Goal: Task Accomplishment & Management: Use online tool/utility

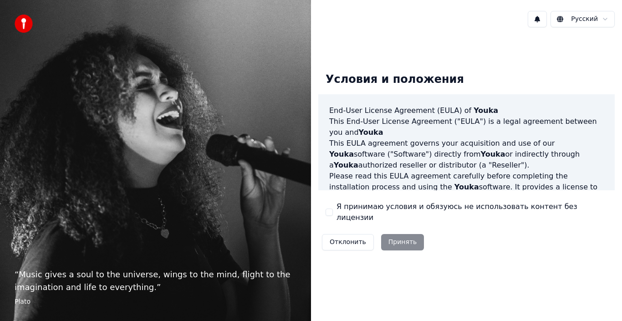
click at [327, 211] on button "Я принимаю условия и обязуюсь не использовать контент без лицензии" at bounding box center [329, 212] width 7 height 7
click at [392, 239] on button "Принять" at bounding box center [402, 242] width 43 height 16
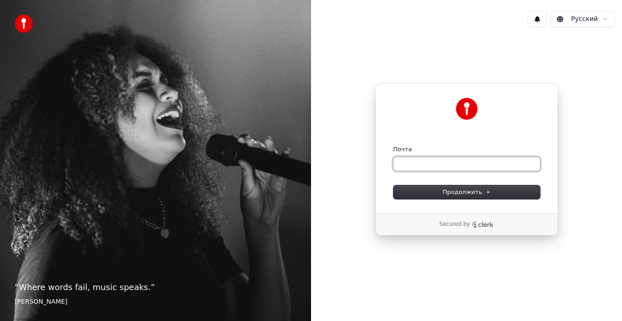
click at [416, 162] on input "Почта" at bounding box center [467, 164] width 147 height 14
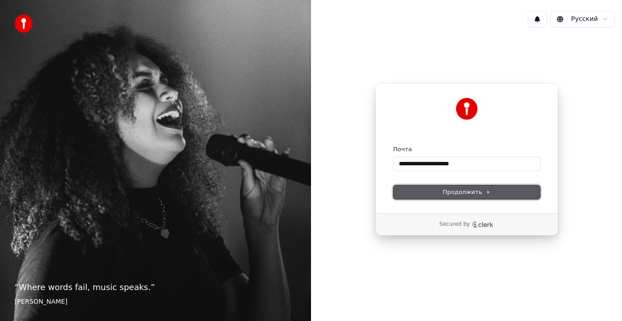
click at [456, 190] on span "Продолжить" at bounding box center [467, 192] width 48 height 8
type input "**********"
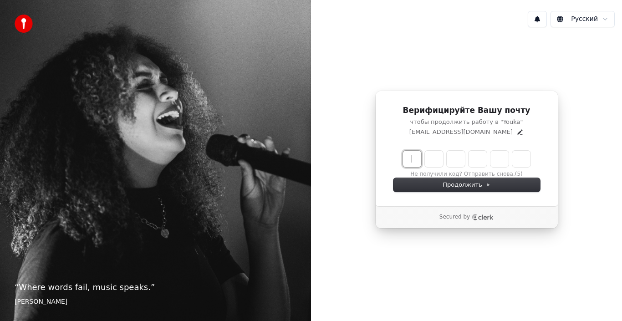
click at [417, 156] on input "Enter verification code" at bounding box center [476, 159] width 146 height 16
type input "******"
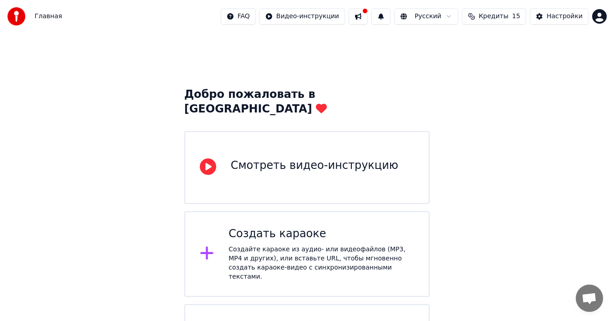
click at [316, 158] on div "Смотреть видео-инструкцию" at bounding box center [315, 165] width 168 height 15
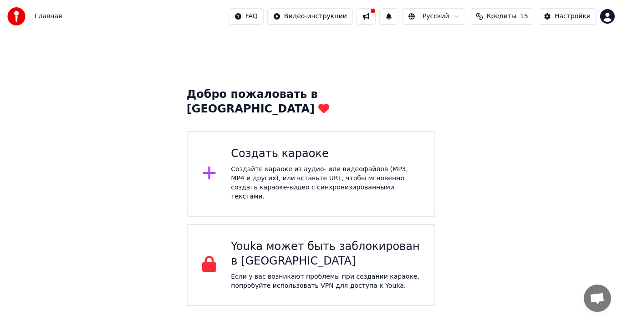
click at [324, 165] on div "Создайте караоке из аудио- или видеофайлов (MP3, MP4 и других), или вставьте UR…" at bounding box center [325, 183] width 189 height 36
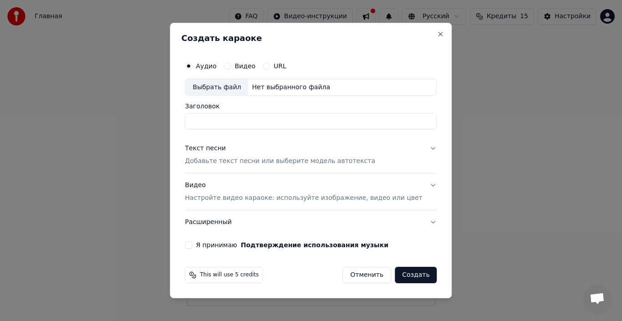
click at [225, 88] on div "Выбрать файл" at bounding box center [216, 87] width 63 height 16
drag, startPoint x: 322, startPoint y: 123, endPoint x: 281, endPoint y: 127, distance: 41.6
click at [281, 127] on input "**********" at bounding box center [311, 121] width 252 height 16
type input "**********"
click at [223, 148] on div "Текст песни" at bounding box center [205, 148] width 41 height 9
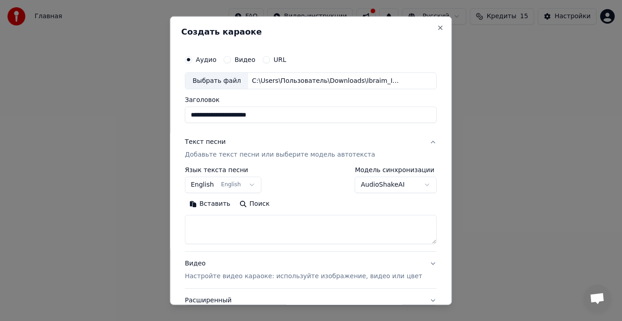
click at [250, 184] on button "English English" at bounding box center [223, 185] width 77 height 16
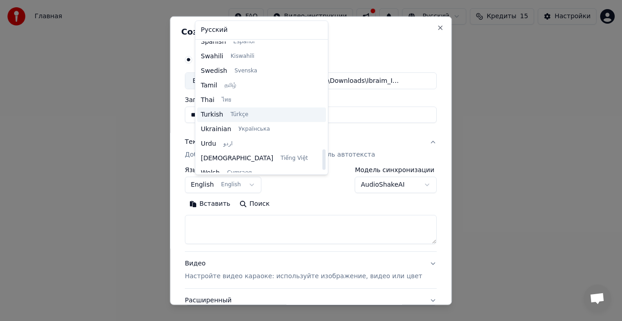
scroll to position [699, 0]
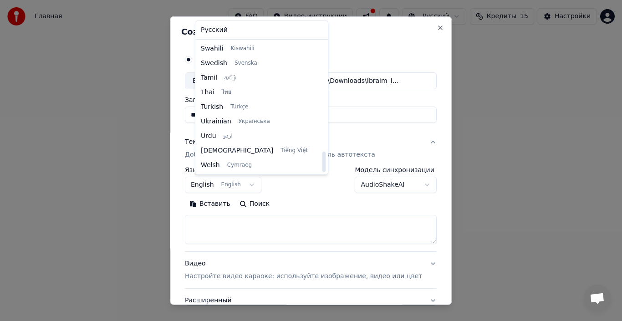
click at [305, 187] on div at bounding box center [311, 160] width 622 height 321
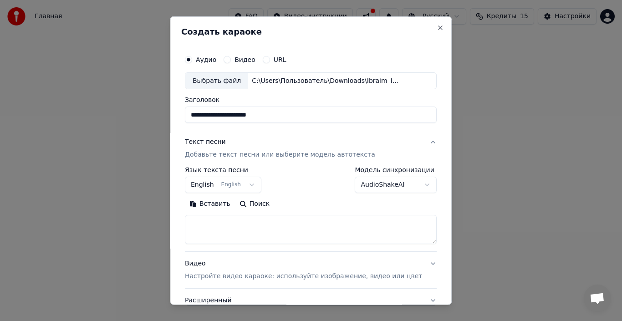
click at [297, 141] on div "Текст песни Добавьте текст песни или выберите модель автотекста" at bounding box center [280, 149] width 190 height 22
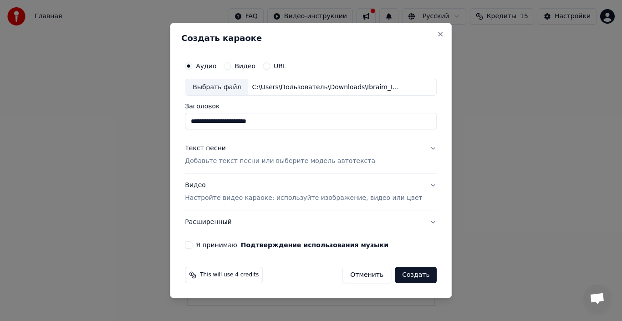
click at [231, 64] on button "Видео" at bounding box center [227, 65] width 7 height 7
click at [240, 85] on div "Выбрать файл" at bounding box center [216, 87] width 63 height 16
type input "**********"
click at [278, 158] on p "Добавьте текст песни или выберите модель автотекста" at bounding box center [280, 161] width 190 height 9
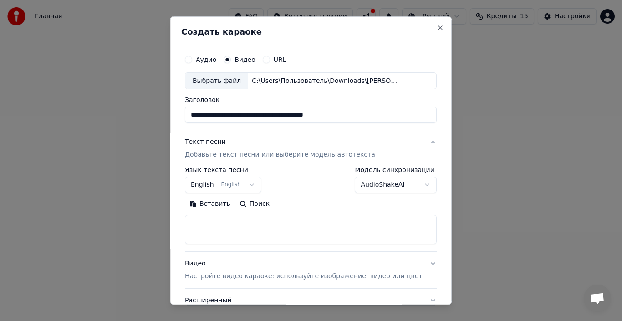
click at [257, 235] on textarea at bounding box center [311, 229] width 252 height 29
paste textarea "**********"
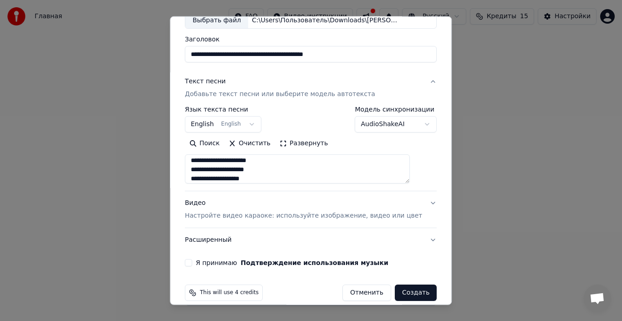
scroll to position [72, 0]
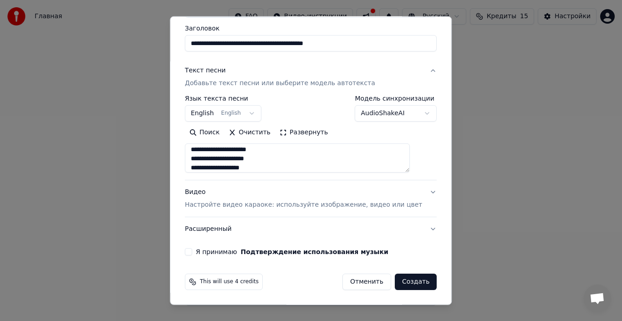
type textarea "**********"
click at [192, 251] on button "Я принимаю Подтверждение использования музыки" at bounding box center [188, 251] width 7 height 7
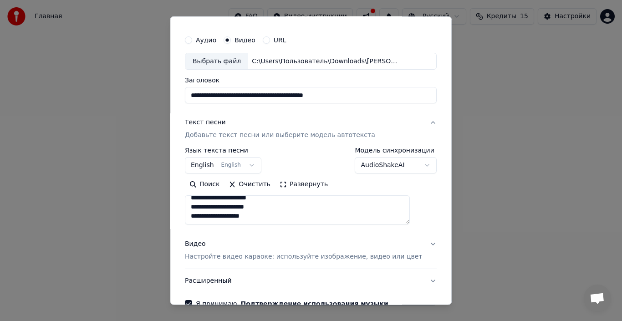
scroll to position [0, 0]
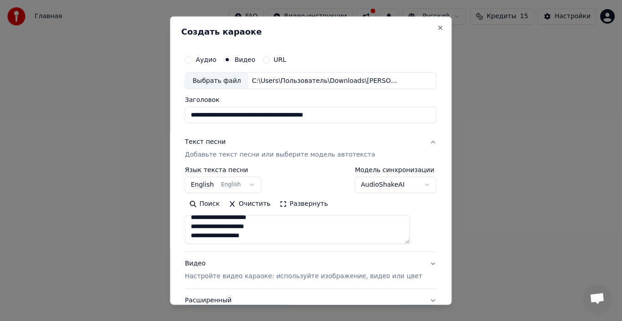
click at [281, 60] on label "URL" at bounding box center [280, 59] width 13 height 6
click at [270, 60] on button "URL" at bounding box center [266, 59] width 7 height 7
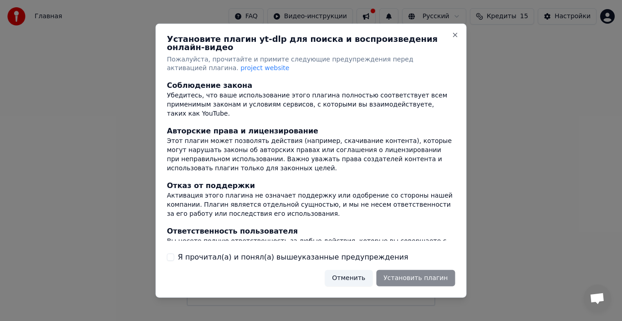
click at [170, 254] on button "Я прочитал(а) и понял(а) вышеуказанные предупреждения" at bounding box center [170, 257] width 7 height 7
click at [421, 276] on button "Установить плагин" at bounding box center [415, 278] width 79 height 16
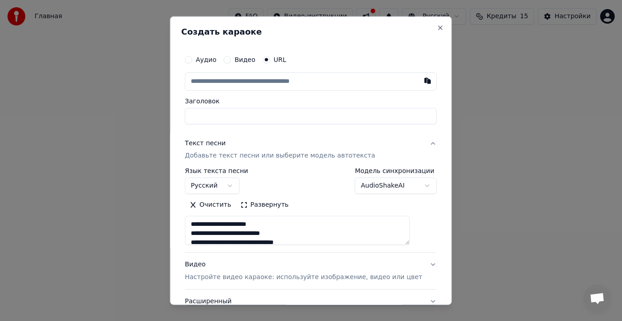
paste input "**********"
type input "**********"
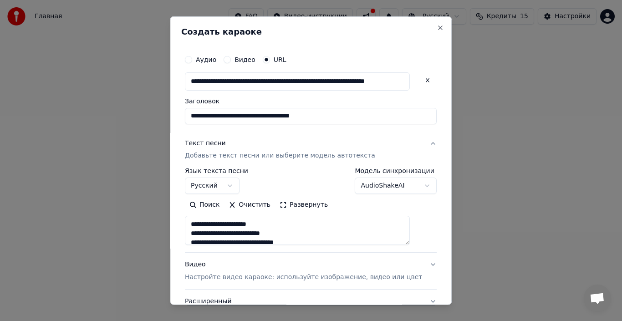
type input "**********"
drag, startPoint x: 356, startPoint y: 113, endPoint x: 324, endPoint y: 116, distance: 32.0
click at [324, 116] on input "**********" at bounding box center [311, 115] width 252 height 16
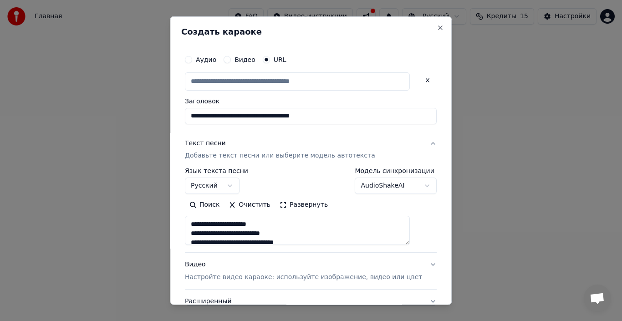
click at [269, 136] on button "Текст песни Добавьте текст песни или выберите модель автотекста" at bounding box center [311, 149] width 252 height 36
type input "**********"
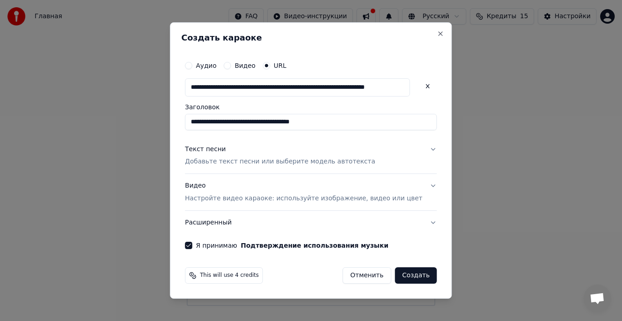
click at [268, 141] on button "Текст песни Добавьте текст песни или выберите модель автотекста" at bounding box center [311, 156] width 252 height 36
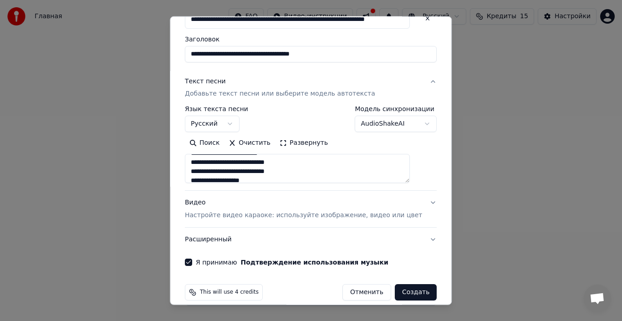
scroll to position [72, 0]
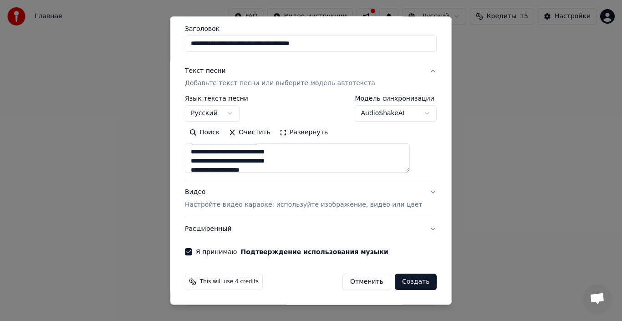
click at [356, 230] on button "Расширенный" at bounding box center [311, 229] width 252 height 24
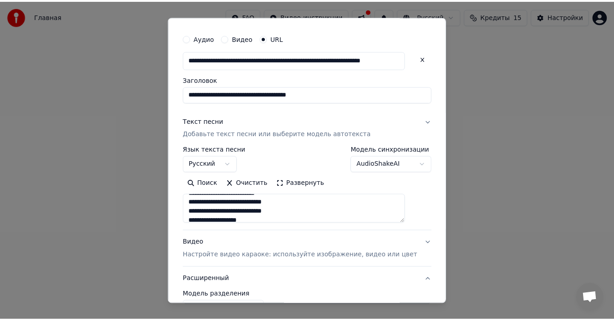
scroll to position [21, 0]
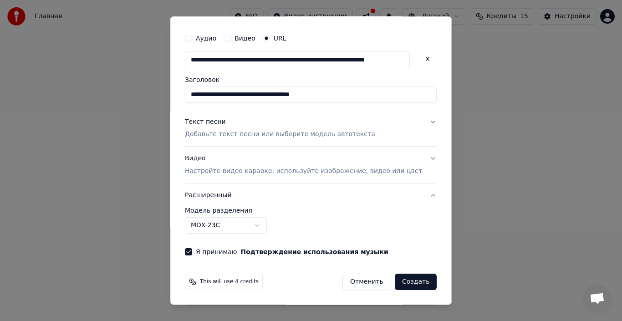
click at [410, 281] on button "Создать" at bounding box center [416, 282] width 42 height 16
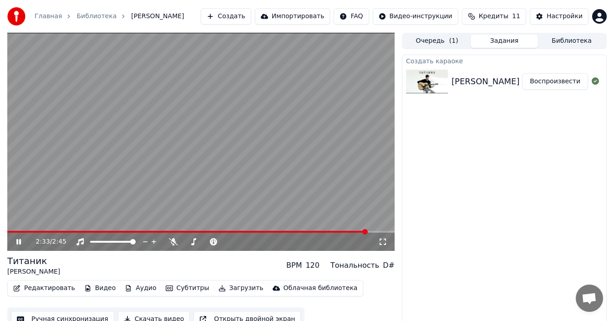
click at [9, 232] on span at bounding box center [187, 232] width 360 height 2
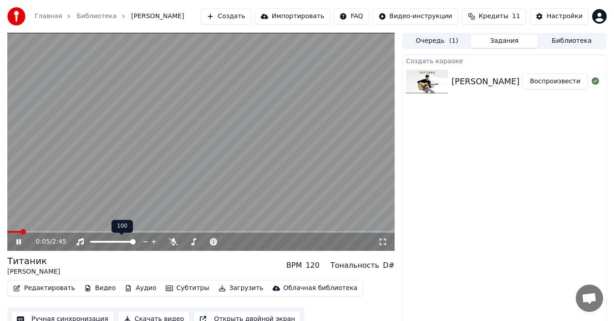
click at [136, 243] on span at bounding box center [132, 241] width 5 height 5
click at [172, 137] on video at bounding box center [201, 142] width 388 height 218
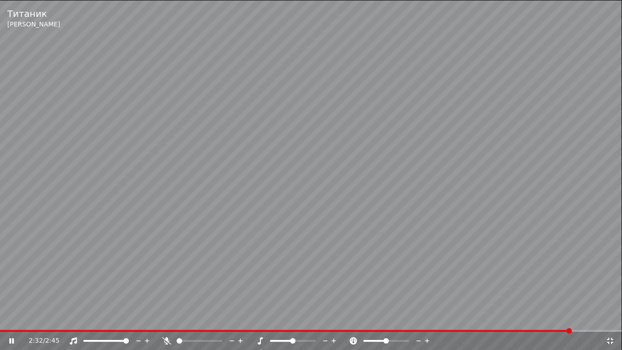
click at [2, 321] on span at bounding box center [286, 331] width 572 height 2
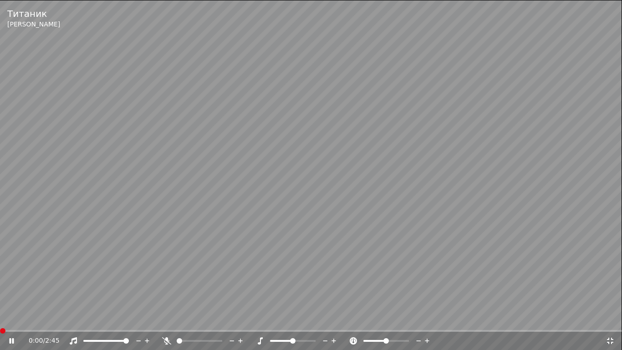
click at [0, 321] on span at bounding box center [2, 330] width 5 height 5
click at [0, 321] on span at bounding box center [0, 331] width 0 height 2
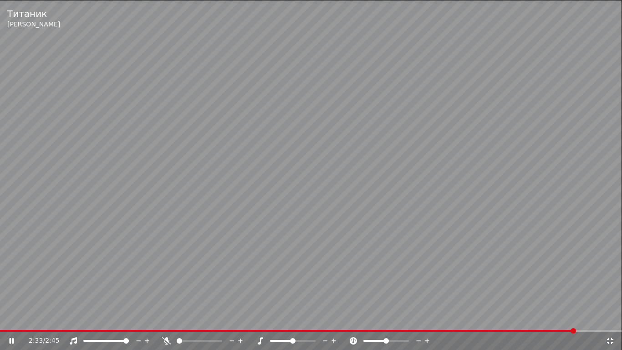
click at [0, 321] on div "2:33 / 2:45" at bounding box center [311, 341] width 622 height 18
click at [1, 321] on video at bounding box center [311, 175] width 622 height 350
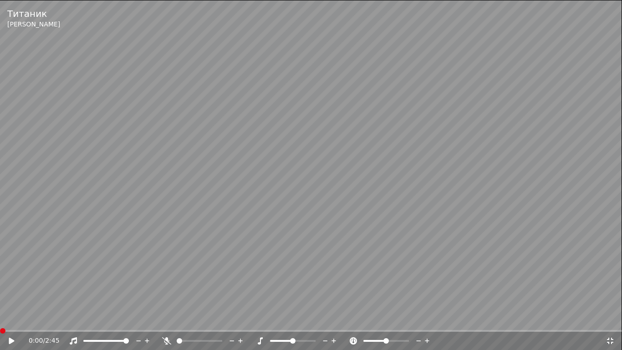
click at [0, 321] on span at bounding box center [0, 331] width 0 height 2
click at [8, 321] on icon at bounding box center [17, 340] width 21 height 7
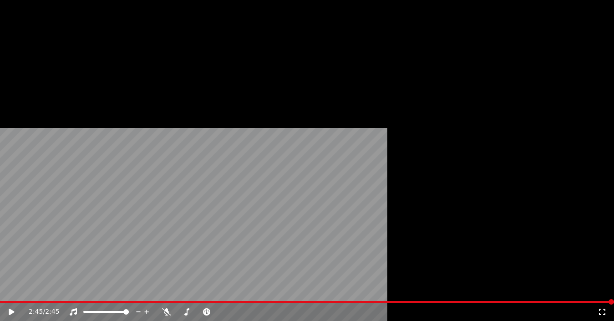
click at [229, 77] on button "Загрузить" at bounding box center [241, 70] width 52 height 13
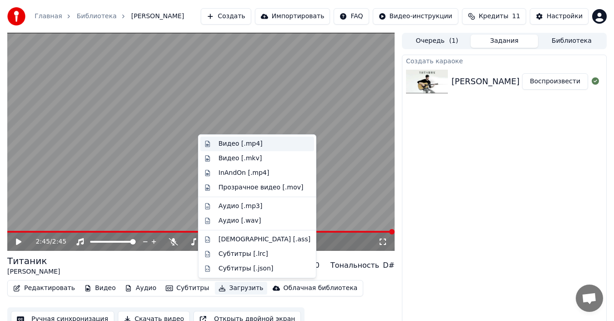
click at [230, 145] on div "Видео [.mp4]" at bounding box center [241, 143] width 44 height 9
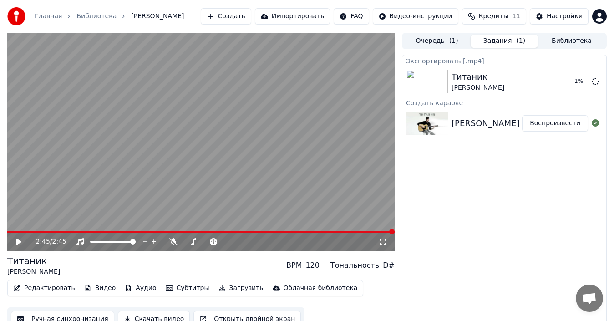
click at [470, 123] on div "[PERSON_NAME] - Титаник / Премьера песни" at bounding box center [547, 123] width 191 height 13
click at [222, 289] on button "Загрузить" at bounding box center [241, 288] width 52 height 13
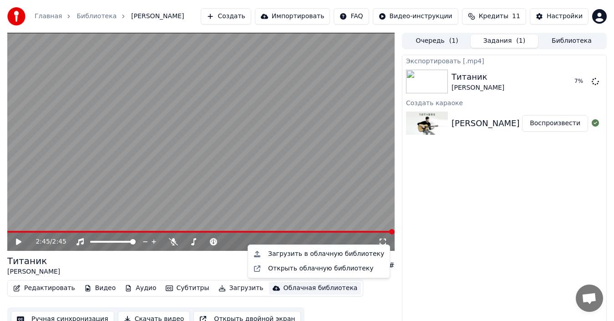
click at [454, 269] on div "Экспортировать [.mp4] Титаник [PERSON_NAME] 7 % Создать караоке [PERSON_NAME] -…" at bounding box center [504, 191] width 205 height 273
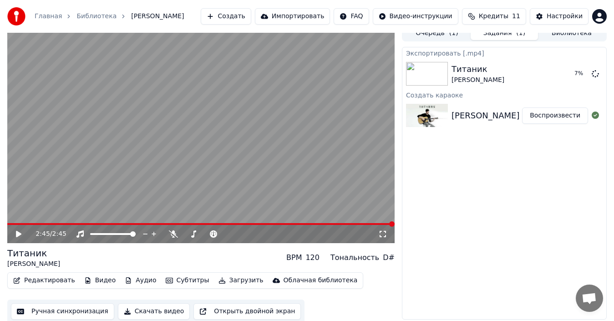
scroll to position [10, 0]
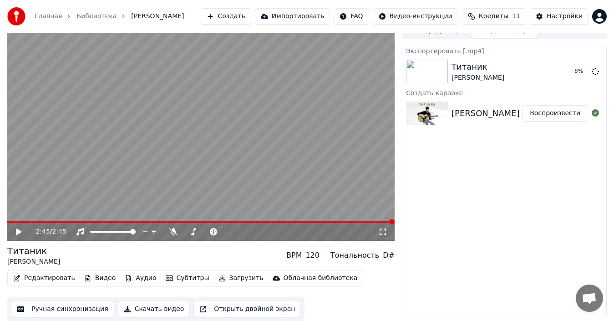
click at [148, 307] on button "Скачать видео" at bounding box center [154, 309] width 72 height 16
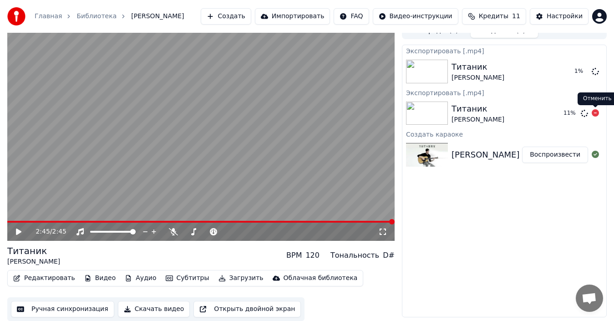
click at [596, 112] on icon at bounding box center [595, 112] width 7 height 7
click at [595, 113] on icon at bounding box center [595, 112] width 7 height 7
click at [500, 18] on span "Кредиты" at bounding box center [494, 16] width 30 height 9
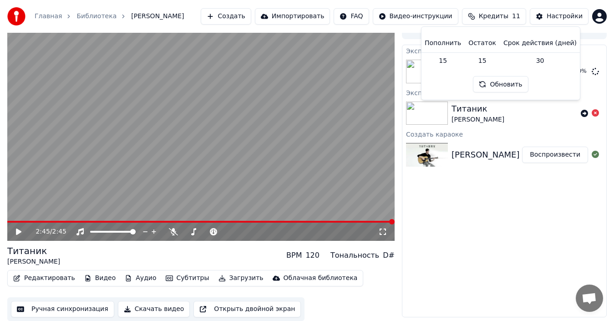
click at [521, 80] on button "Обновить" at bounding box center [500, 84] width 55 height 16
click at [516, 82] on button "Обновить" at bounding box center [500, 84] width 55 height 16
click at [509, 192] on div "Экспортировать [.mp4] Титаник [PERSON_NAME] 12 % Экспортировать [.mp4] Титаник …" at bounding box center [504, 181] width 205 height 273
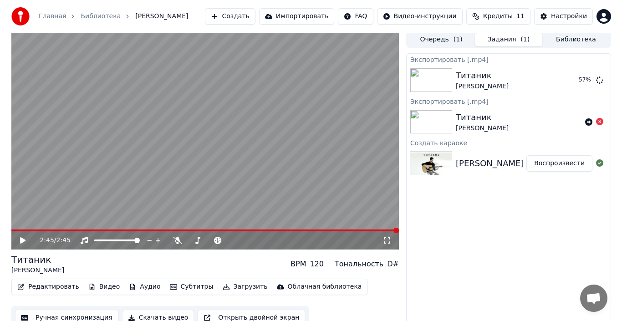
scroll to position [0, 0]
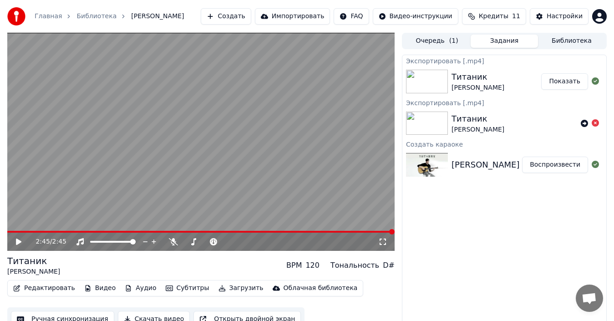
click at [560, 84] on button "Показать" at bounding box center [565, 81] width 47 height 16
click at [251, 19] on button "Создать" at bounding box center [226, 16] width 50 height 16
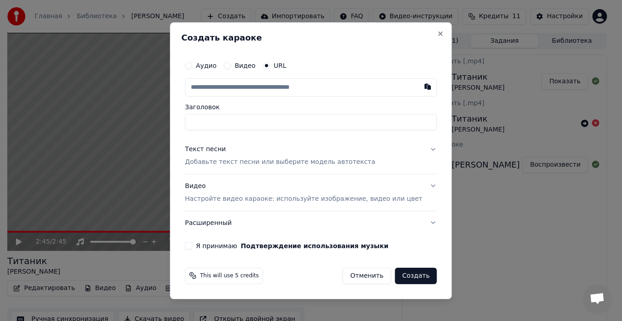
paste input "**********"
type input "**********"
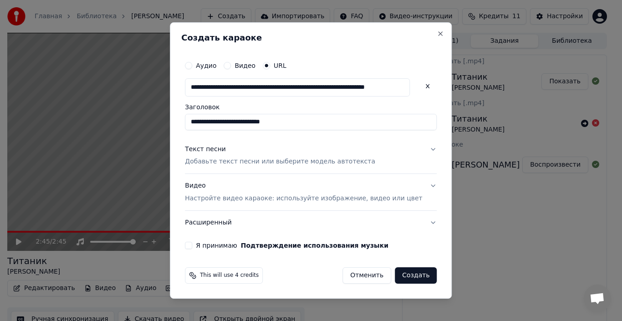
type input "**********"
click at [258, 155] on div "Текст песни Добавьте текст песни или выберите модель автотекста" at bounding box center [280, 156] width 190 height 22
type input "**********"
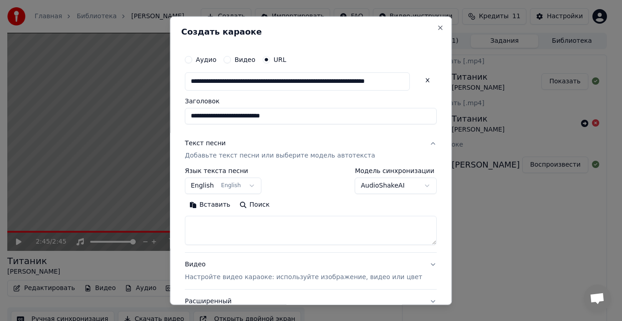
click at [234, 223] on textarea at bounding box center [311, 230] width 252 height 29
paste textarea "**********"
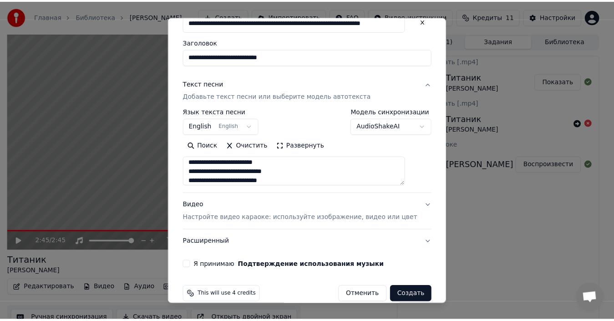
scroll to position [72, 0]
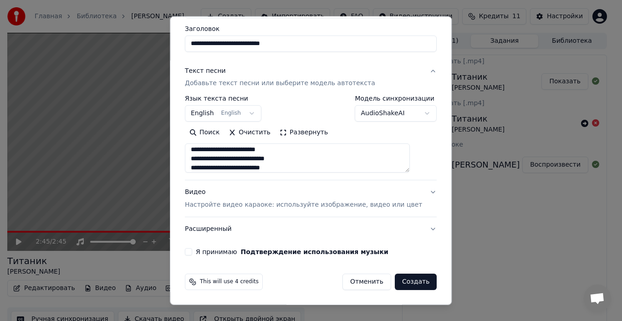
type textarea "**********"
click at [192, 250] on button "Я принимаю Подтверждение использования музыки" at bounding box center [188, 251] width 7 height 7
click at [395, 280] on button "Создать" at bounding box center [416, 282] width 42 height 16
select select "**"
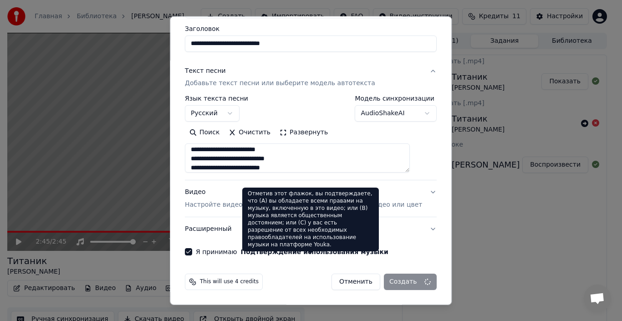
select select
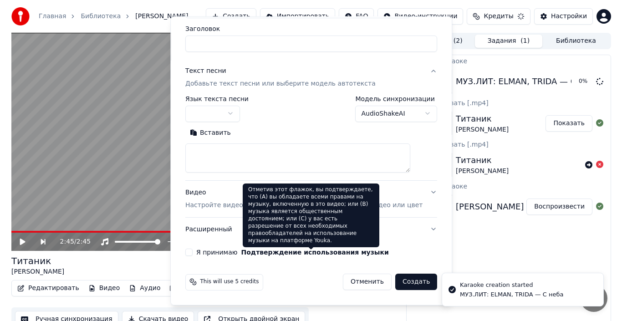
scroll to position [0, 0]
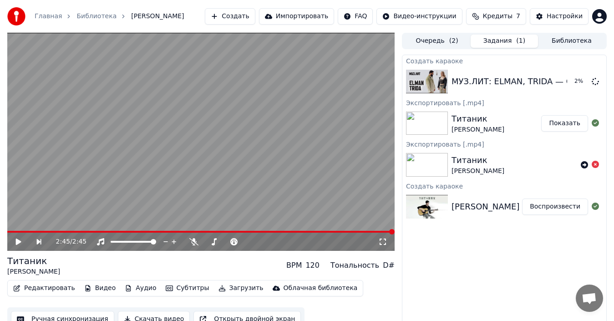
click at [461, 4] on div "Главная Библиотека [PERSON_NAME] Создать Импортировать FAQ Видео-инструкции Кре…" at bounding box center [307, 16] width 614 height 33
click at [496, 16] on span "Кредиты" at bounding box center [498, 16] width 30 height 9
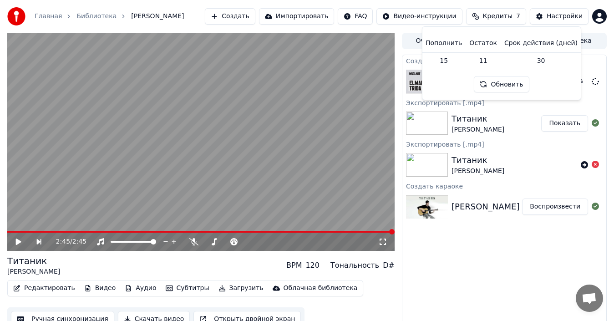
click at [501, 80] on button "Обновить" at bounding box center [501, 84] width 55 height 16
click at [467, 2] on div "Главная Библиотека [PERSON_NAME] Создать Импортировать FAQ Видео-инструкции Кре…" at bounding box center [307, 16] width 614 height 33
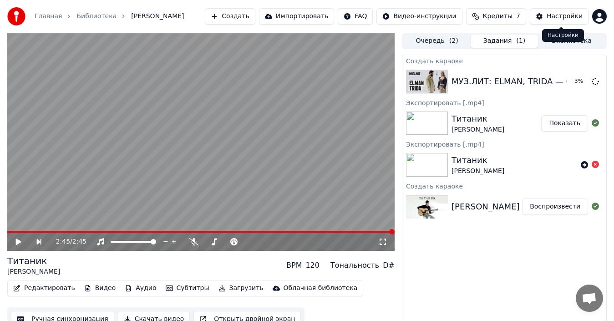
click at [546, 15] on button "Настройки" at bounding box center [559, 16] width 59 height 16
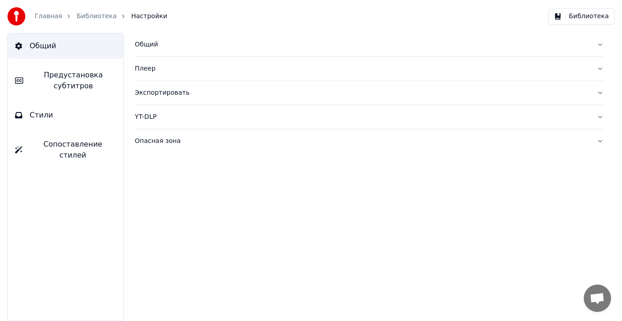
click at [158, 47] on div "Общий" at bounding box center [362, 44] width 455 height 9
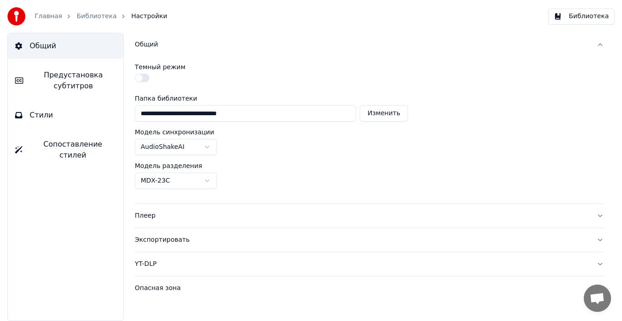
click at [144, 78] on button "button" at bounding box center [142, 78] width 15 height 8
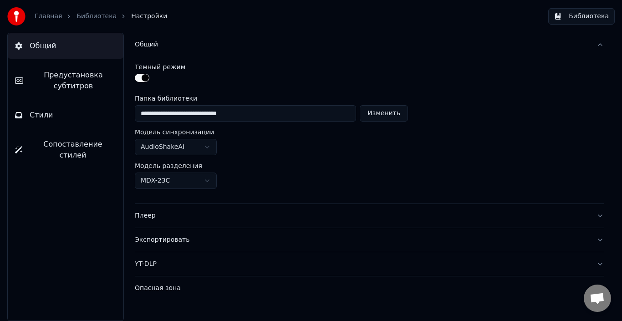
click at [143, 72] on div "Темный режим" at bounding box center [369, 74] width 469 height 20
click at [146, 76] on button "button" at bounding box center [142, 78] width 15 height 8
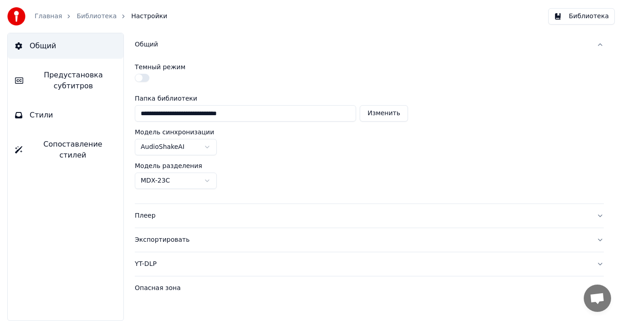
click at [210, 179] on html "**********" at bounding box center [311, 160] width 622 height 321
click at [237, 209] on button "Плеер" at bounding box center [369, 216] width 469 height 24
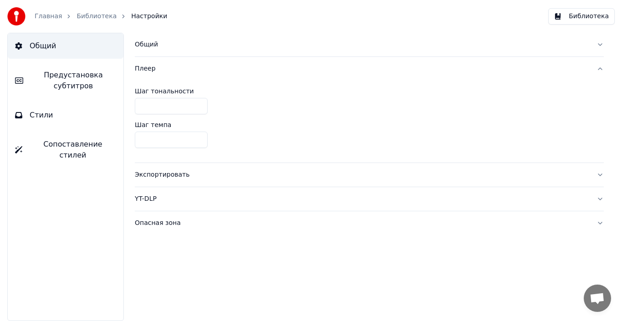
click at [205, 166] on button "Экспортировать" at bounding box center [369, 175] width 469 height 24
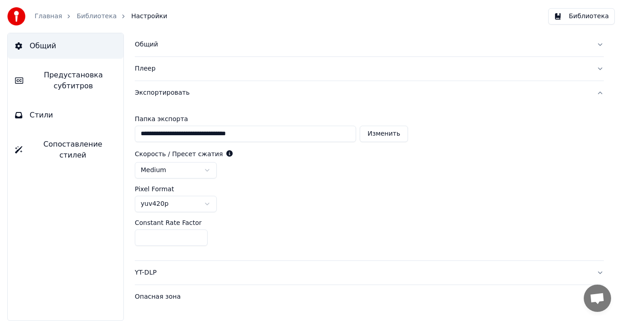
click at [207, 273] on div "YT-DLP" at bounding box center [362, 272] width 455 height 9
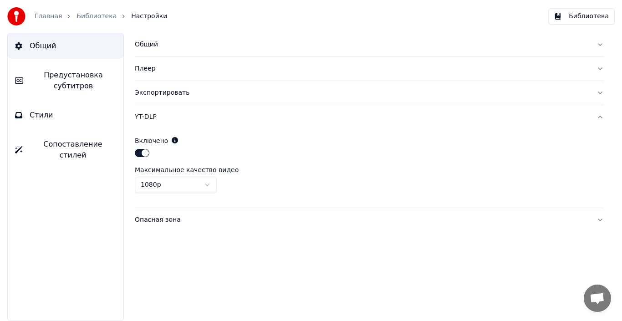
click at [205, 211] on button "Опасная зона" at bounding box center [369, 220] width 469 height 24
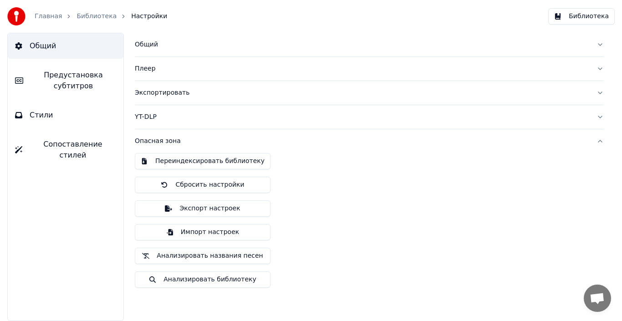
click at [48, 15] on link "Главная" at bounding box center [48, 16] width 27 height 9
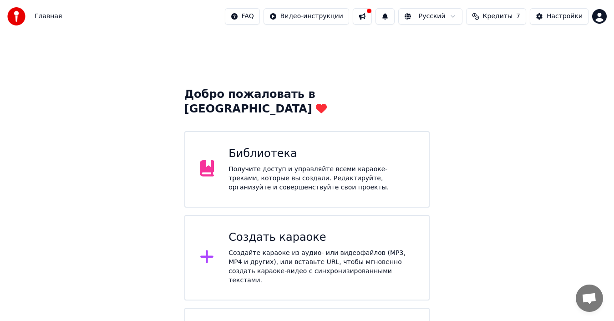
click at [308, 147] on div "Библиотека" at bounding box center [322, 154] width 186 height 15
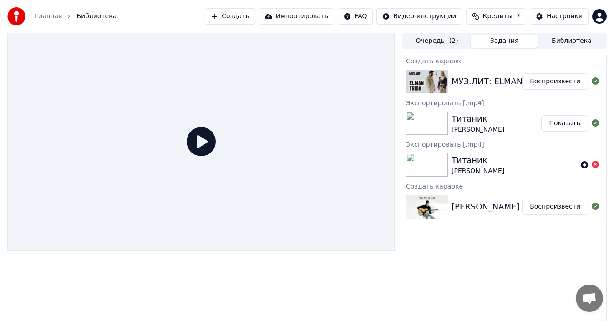
click at [0, 164] on div "Очередь ( 2 ) Задания Библиотека Создать караоке МУЗ.ЛИТ: ELMAN, TRIDA — С неба…" at bounding box center [307, 180] width 614 height 295
click at [557, 78] on button "Воспроизвести" at bounding box center [555, 81] width 66 height 16
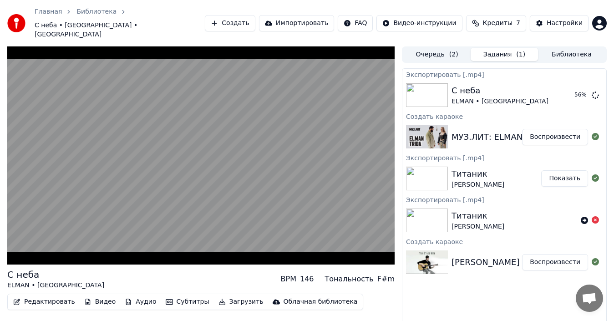
click at [48, 296] on button "Редактировать" at bounding box center [44, 302] width 69 height 13
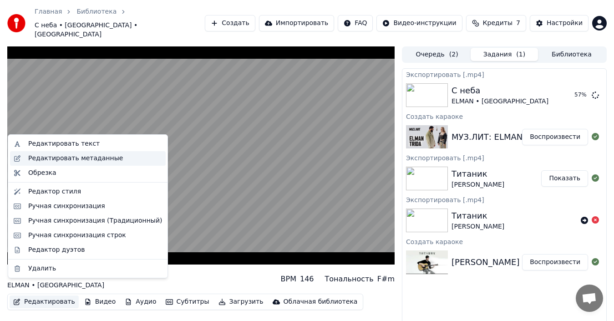
click at [64, 154] on div "Редактировать метаданные" at bounding box center [75, 158] width 95 height 9
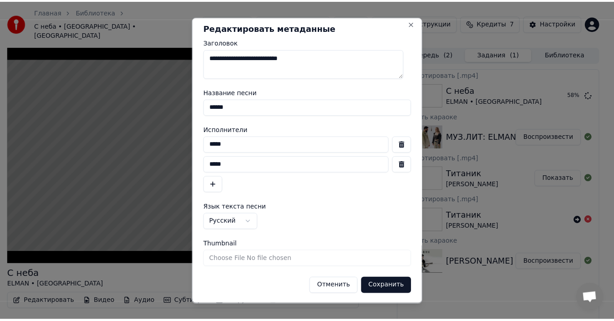
scroll to position [5, 0]
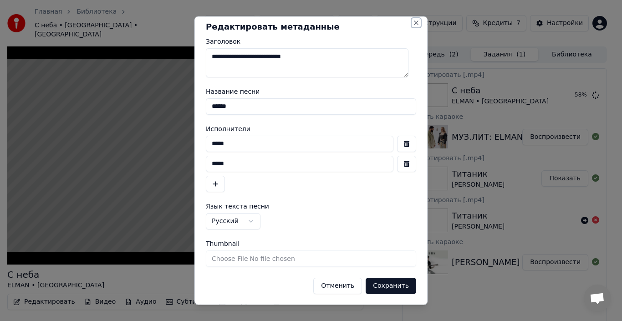
click at [413, 22] on button "Close" at bounding box center [416, 22] width 7 height 7
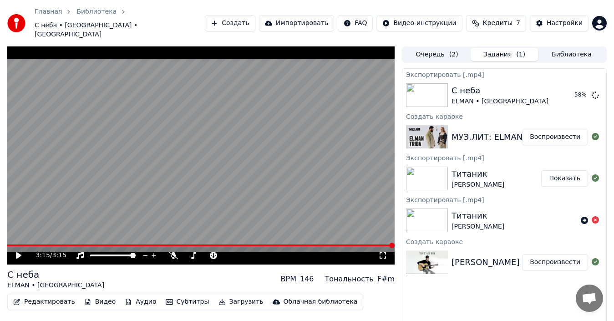
click at [30, 296] on button "Редактировать" at bounding box center [44, 302] width 69 height 13
click at [182, 268] on div "С неба ELMAN • TRIDA BPM 146 Тональность F#m" at bounding box center [201, 279] width 388 height 22
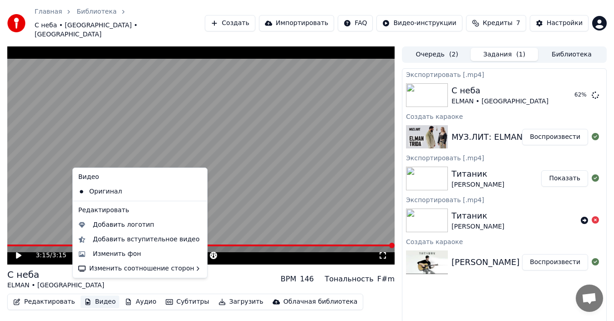
click at [105, 296] on button "Видео" at bounding box center [100, 302] width 39 height 13
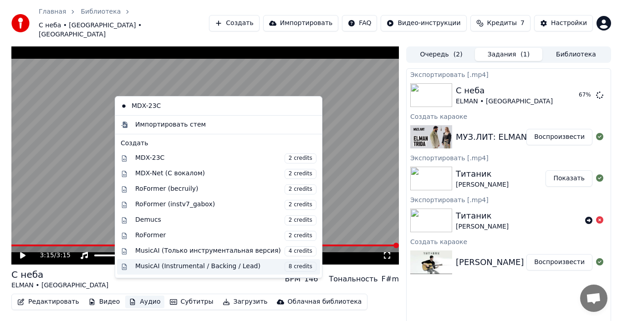
scroll to position [0, 0]
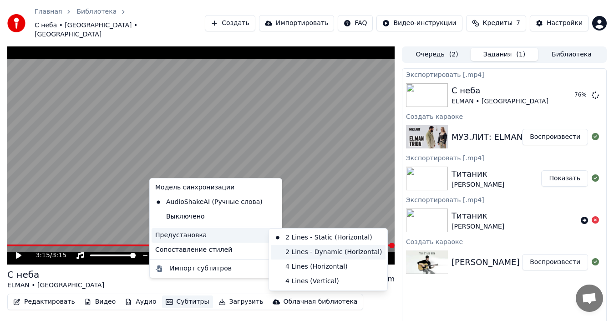
click at [310, 254] on div "2 Lines - Dynamic (Horizontal)" at bounding box center [328, 252] width 115 height 15
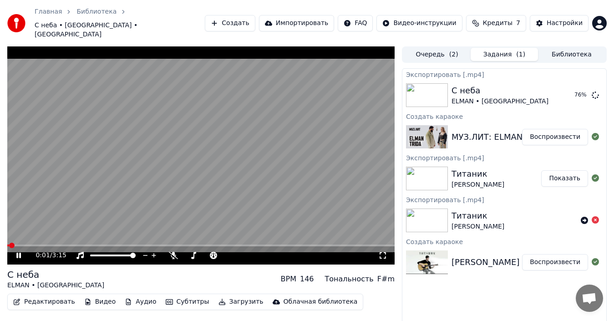
click at [38, 246] on div "0:01 / 3:15" at bounding box center [201, 255] width 388 height 18
click at [40, 245] on span at bounding box center [201, 246] width 388 height 2
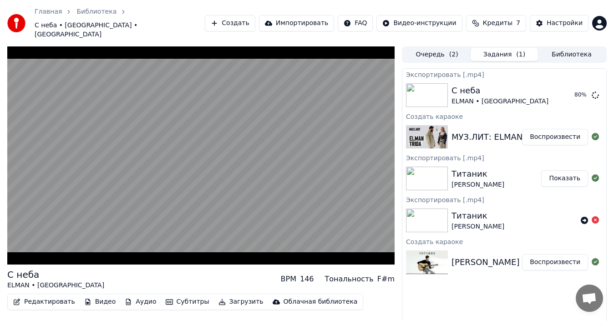
click at [166, 296] on button "Субтитры" at bounding box center [187, 302] width 51 height 13
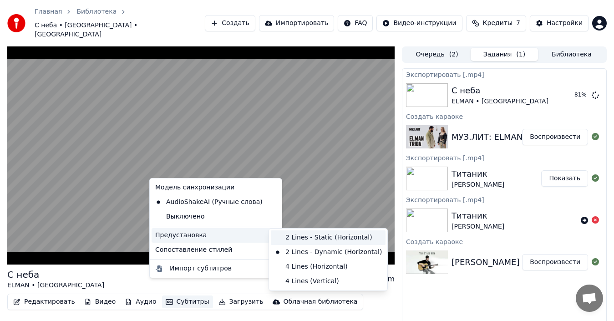
click at [325, 240] on div "2 Lines - Static (Horizontal)" at bounding box center [328, 237] width 115 height 15
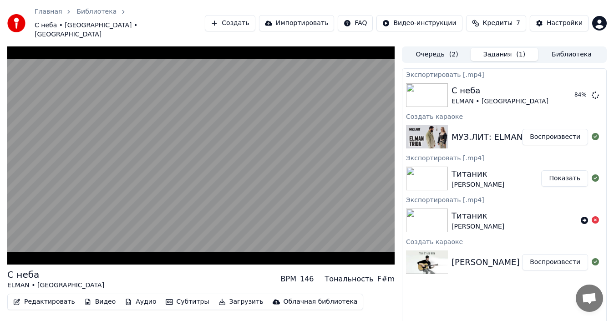
click at [171, 296] on button "Субтитры" at bounding box center [187, 302] width 51 height 13
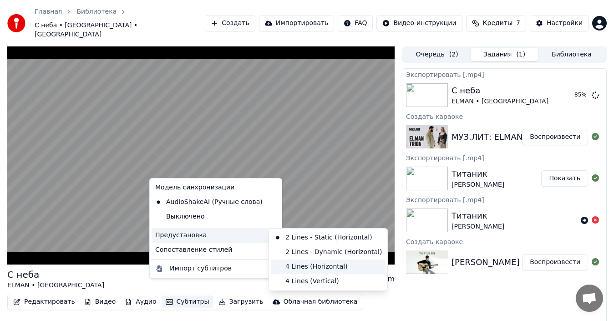
click at [303, 264] on div "4 Lines (Horizontal)" at bounding box center [328, 267] width 115 height 15
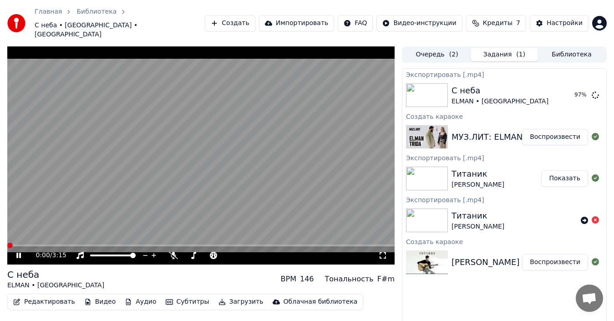
click at [7, 245] on span at bounding box center [7, 246] width 0 height 2
click at [16, 245] on span at bounding box center [12, 246] width 10 height 2
click at [13, 243] on span at bounding box center [15, 245] width 5 height 5
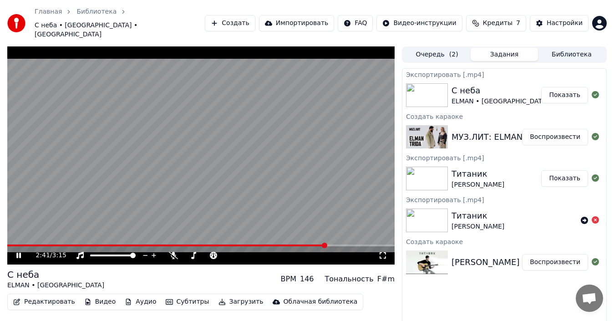
click at [118, 170] on video at bounding box center [201, 155] width 388 height 218
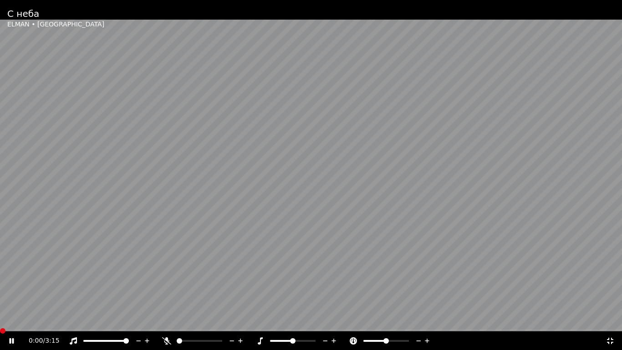
click at [0, 321] on span at bounding box center [0, 331] width 0 height 2
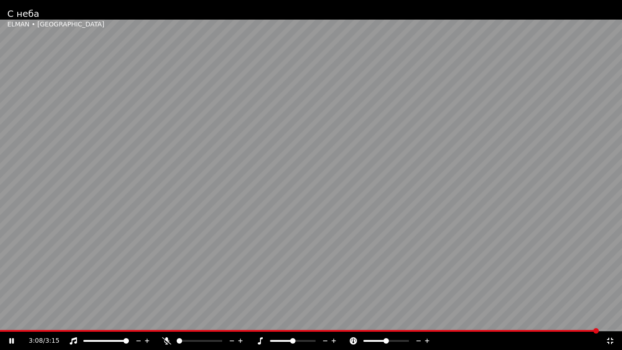
click at [1, 321] on div "3:08 / 3:15" at bounding box center [311, 341] width 622 height 18
click at [1, 321] on span at bounding box center [300, 331] width 600 height 2
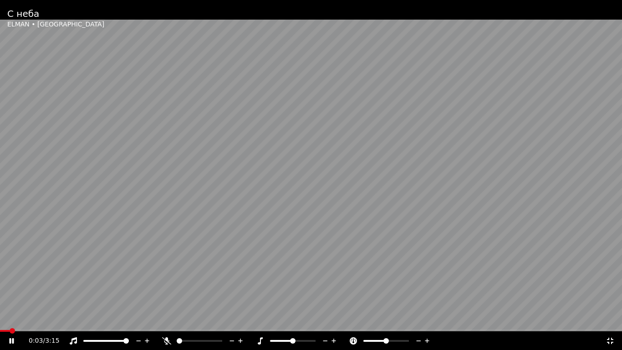
click at [10, 321] on span at bounding box center [5, 331] width 10 height 2
click at [44, 321] on span at bounding box center [22, 331] width 45 height 2
click at [35, 321] on span at bounding box center [51, 331] width 102 height 2
click at [11, 321] on div "0:11 / 3:15" at bounding box center [311, 341] width 622 height 18
click at [8, 321] on icon at bounding box center [17, 340] width 21 height 7
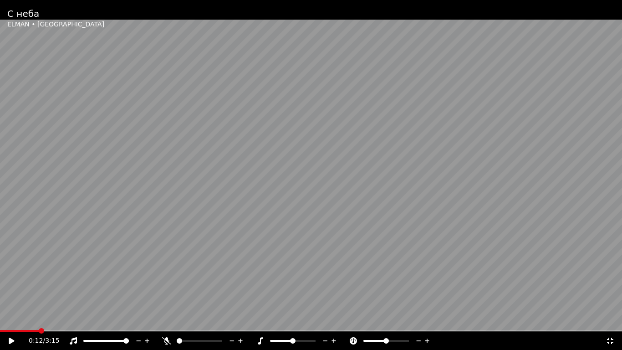
click at [6, 321] on div "0:12 / 3:15" at bounding box center [311, 340] width 615 height 9
click at [7, 321] on div "0:12 / 3:15" at bounding box center [311, 340] width 615 height 9
click at [11, 321] on icon at bounding box center [17, 340] width 21 height 7
click at [31, 321] on span at bounding box center [16, 331] width 32 height 2
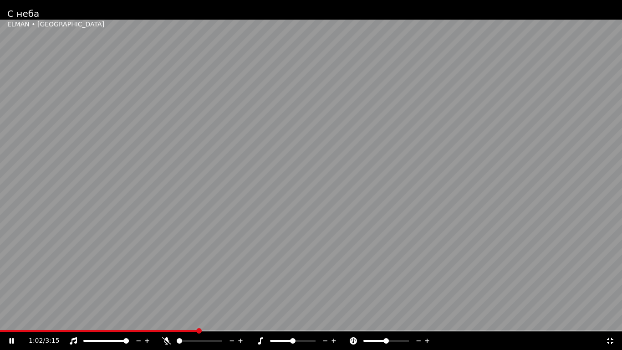
click at [89, 321] on span at bounding box center [99, 331] width 198 height 2
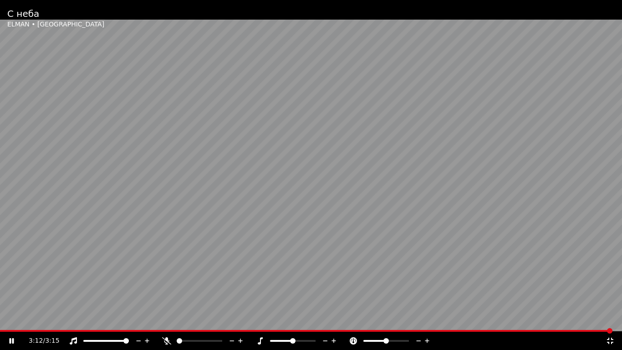
click at [26, 321] on video at bounding box center [311, 175] width 622 height 350
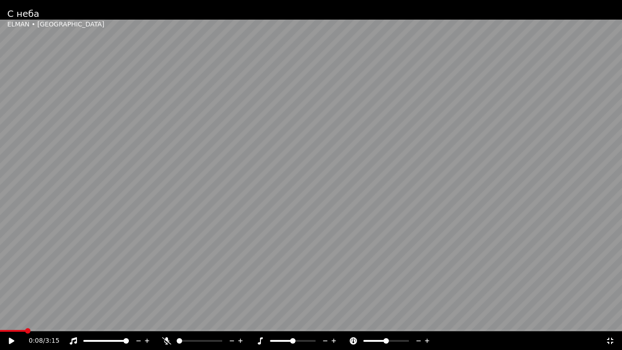
click at [26, 321] on span at bounding box center [13, 331] width 26 height 2
click at [7, 321] on icon at bounding box center [17, 340] width 21 height 7
click at [15, 321] on span at bounding box center [8, 331] width 16 height 2
click at [5, 321] on span at bounding box center [3, 331] width 6 height 2
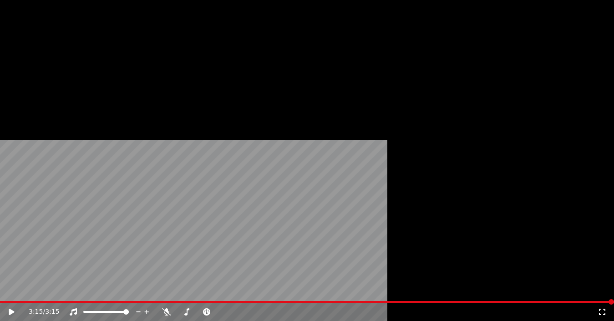
click at [53, 90] on button "Редактировать" at bounding box center [44, 83] width 69 height 13
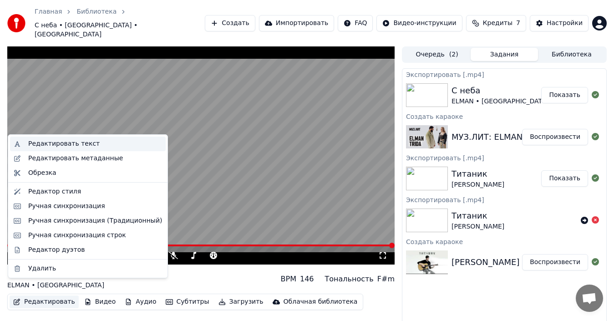
click at [66, 143] on div "Редактировать текст" at bounding box center [64, 143] width 72 height 9
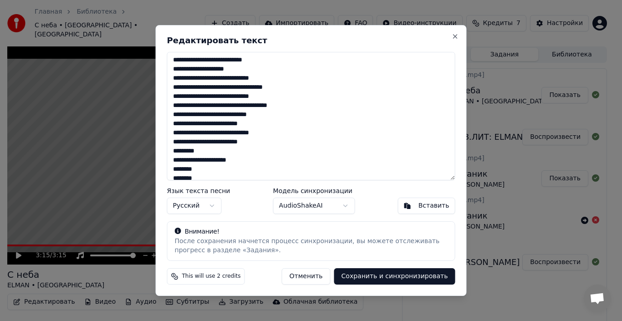
scroll to position [46, 0]
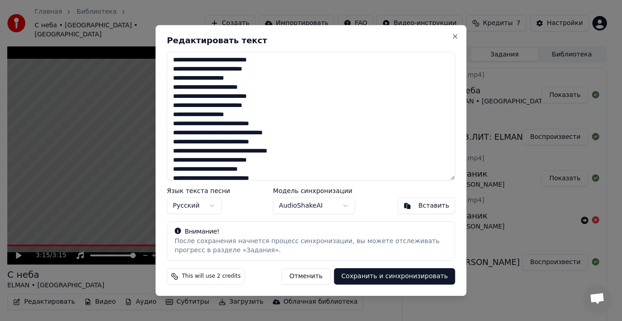
click at [343, 205] on body "Главная Библиотека С неба • [GEOGRAPHIC_DATA] • TRIDA Создать Импортировать FAQ…" at bounding box center [307, 160] width 614 height 321
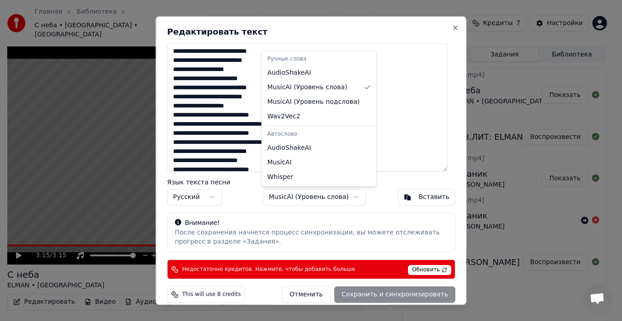
click at [299, 198] on body "Главная Библиотека С неба • [GEOGRAPHIC_DATA] • TRIDA Создать Импортировать FAQ…" at bounding box center [307, 160] width 614 height 321
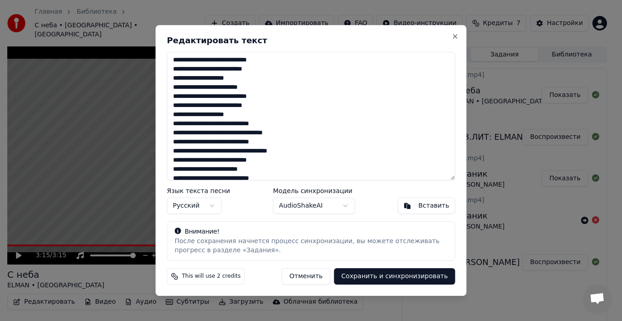
click at [294, 208] on body "Главная Библиотека С неба • [GEOGRAPHIC_DATA] • TRIDA Создать Импортировать FAQ…" at bounding box center [307, 160] width 614 height 321
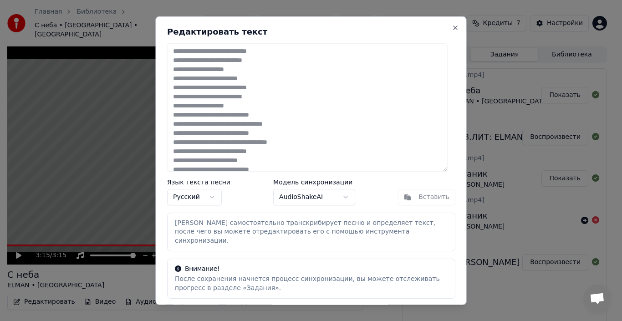
scroll to position [20, 0]
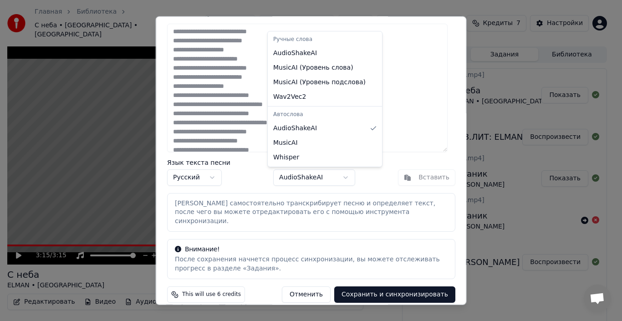
click at [289, 182] on body "Главная Библиотека С неба • [GEOGRAPHIC_DATA] • TRIDA Создать Импортировать FAQ…" at bounding box center [307, 160] width 614 height 321
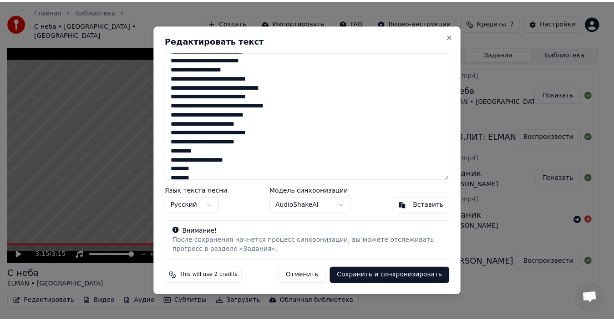
scroll to position [137, 0]
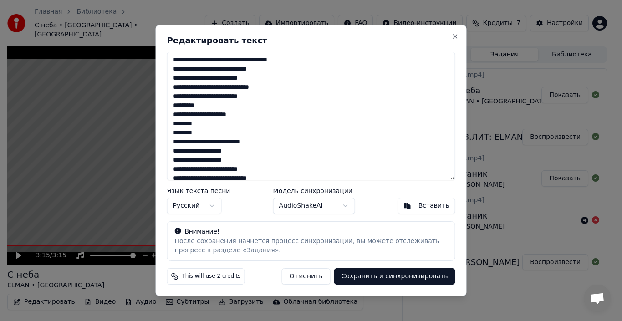
click at [382, 275] on button "Сохранить и синхронизировать" at bounding box center [394, 276] width 121 height 16
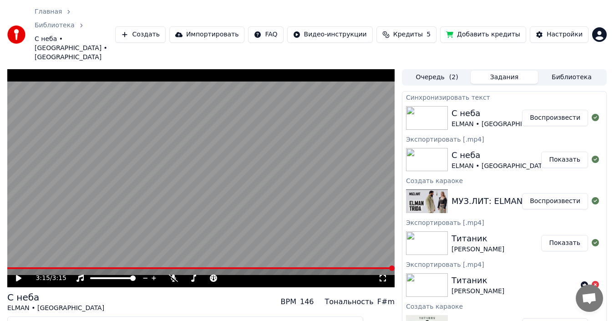
click at [553, 110] on button "Воспроизвести" at bounding box center [555, 118] width 66 height 16
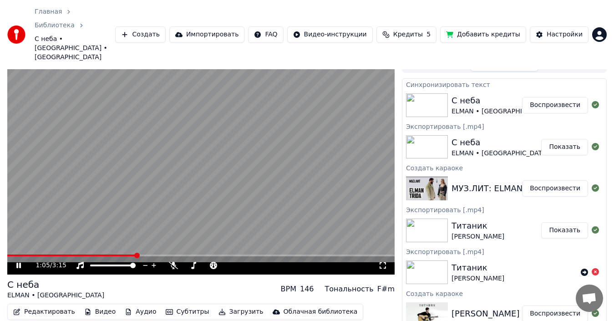
scroll to position [15, 0]
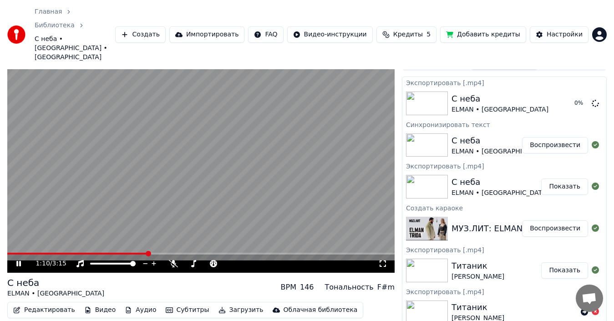
click at [142, 187] on video at bounding box center [201, 164] width 388 height 218
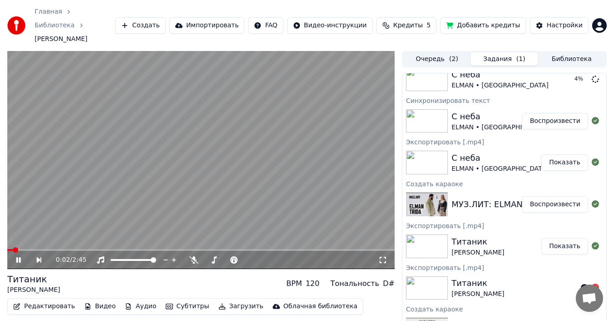
click at [65, 163] on video at bounding box center [201, 160] width 388 height 218
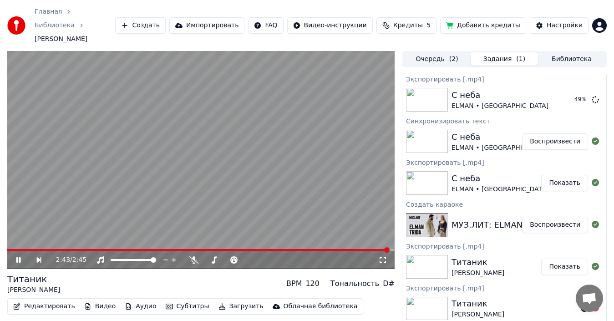
click at [23, 256] on icon at bounding box center [25, 259] width 20 height 7
click at [0, 266] on div "2:43 / 2:45 Титаник [PERSON_NAME] BPM 120 Тональность D# Редактировать Видео Ау…" at bounding box center [307, 200] width 614 height 298
click at [0, 251] on div "2:43 / 2:45 Титаник [PERSON_NAME] BPM 120 Тональность D# Редактировать Видео Ау…" at bounding box center [307, 200] width 614 height 298
click at [568, 92] on button "Показать" at bounding box center [565, 100] width 47 height 16
